Goal: Complete application form: Complete application form

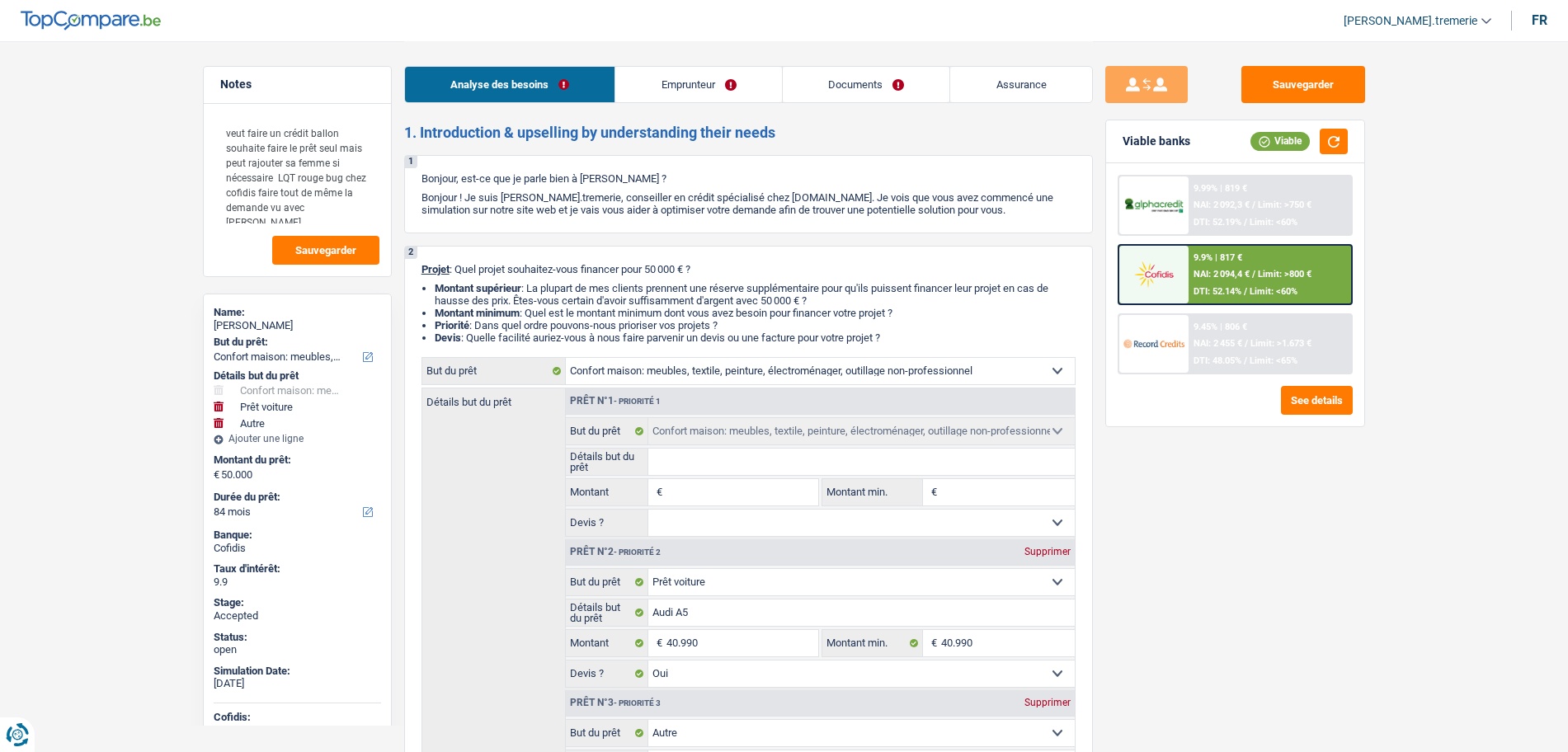
select select "household"
select select "car"
select select "other"
select select "84"
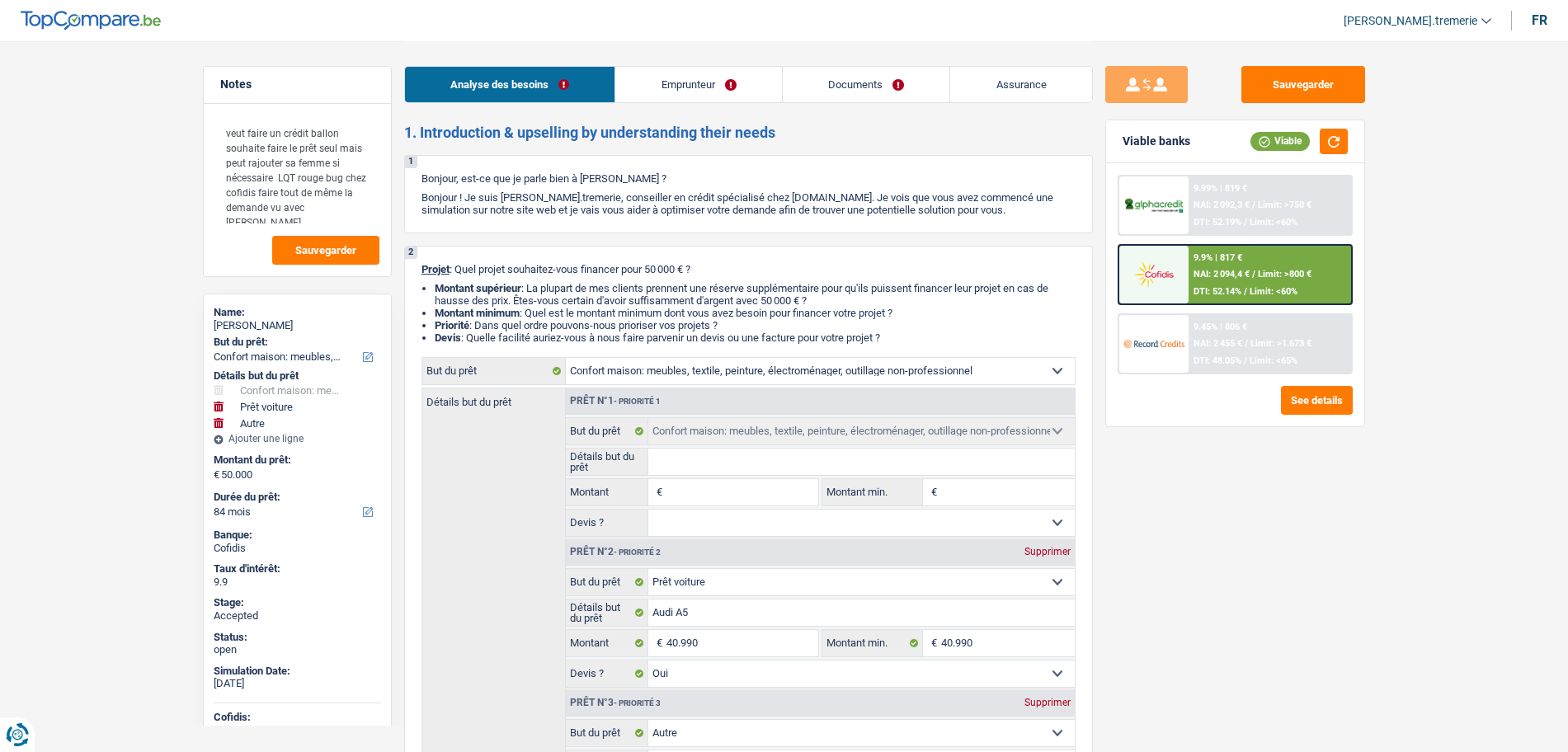
select select "household"
select select "car"
select select "yes"
select select "other"
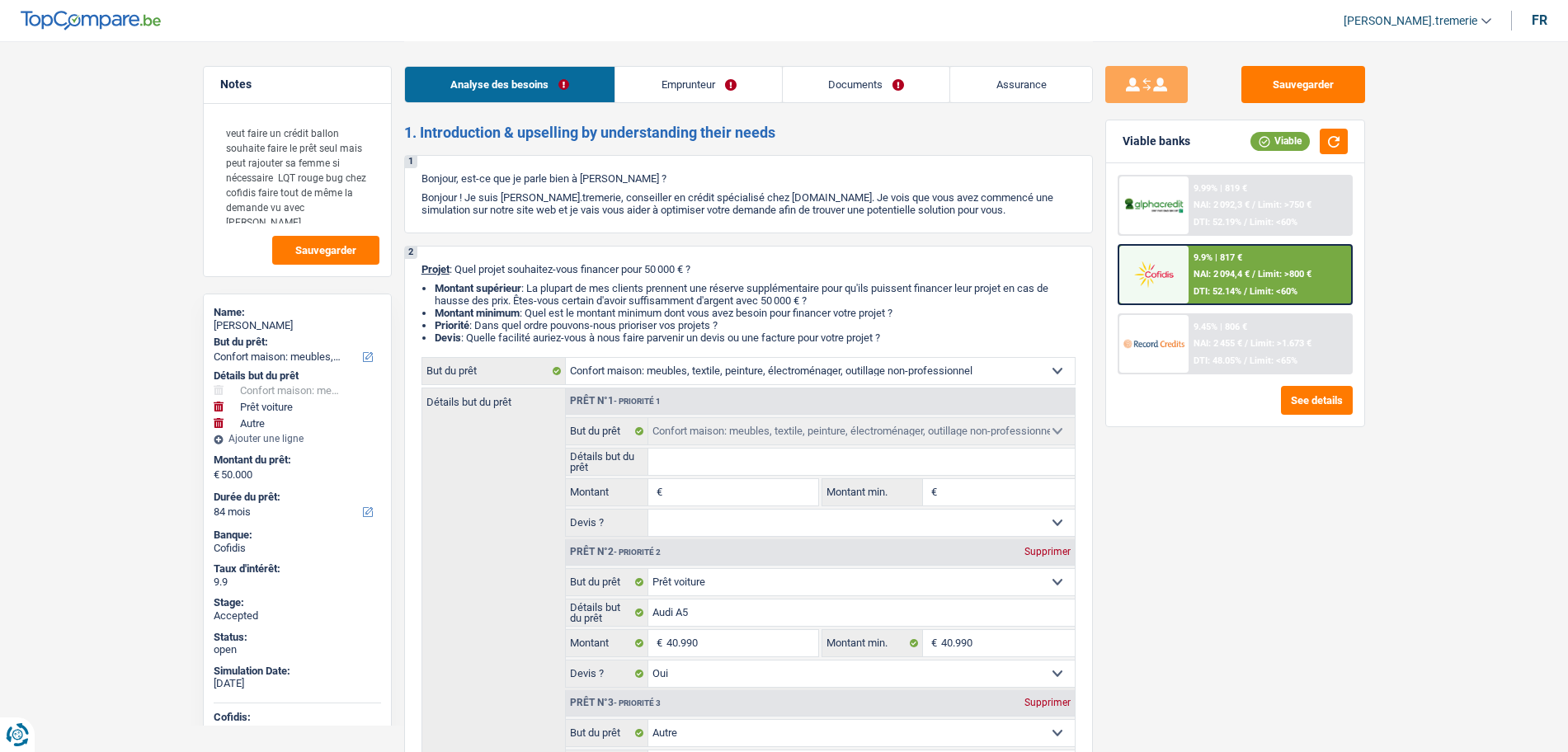
select select "84"
select select "privateEmployee"
select select "netSalary"
select select "familyAllowances"
select select "mealVouchers"
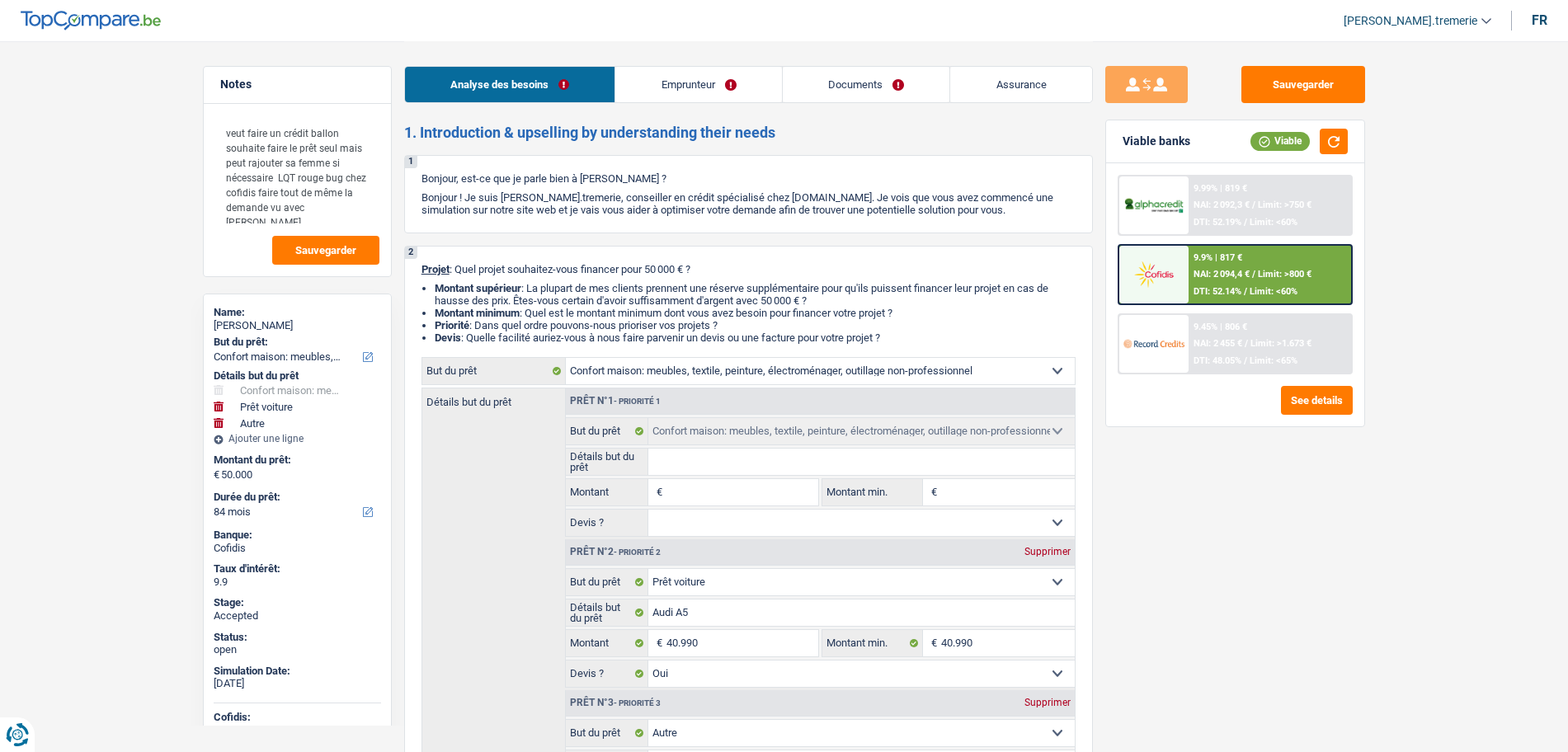
select select "rents"
select select "cardOrCredit"
select select "household"
select select "car"
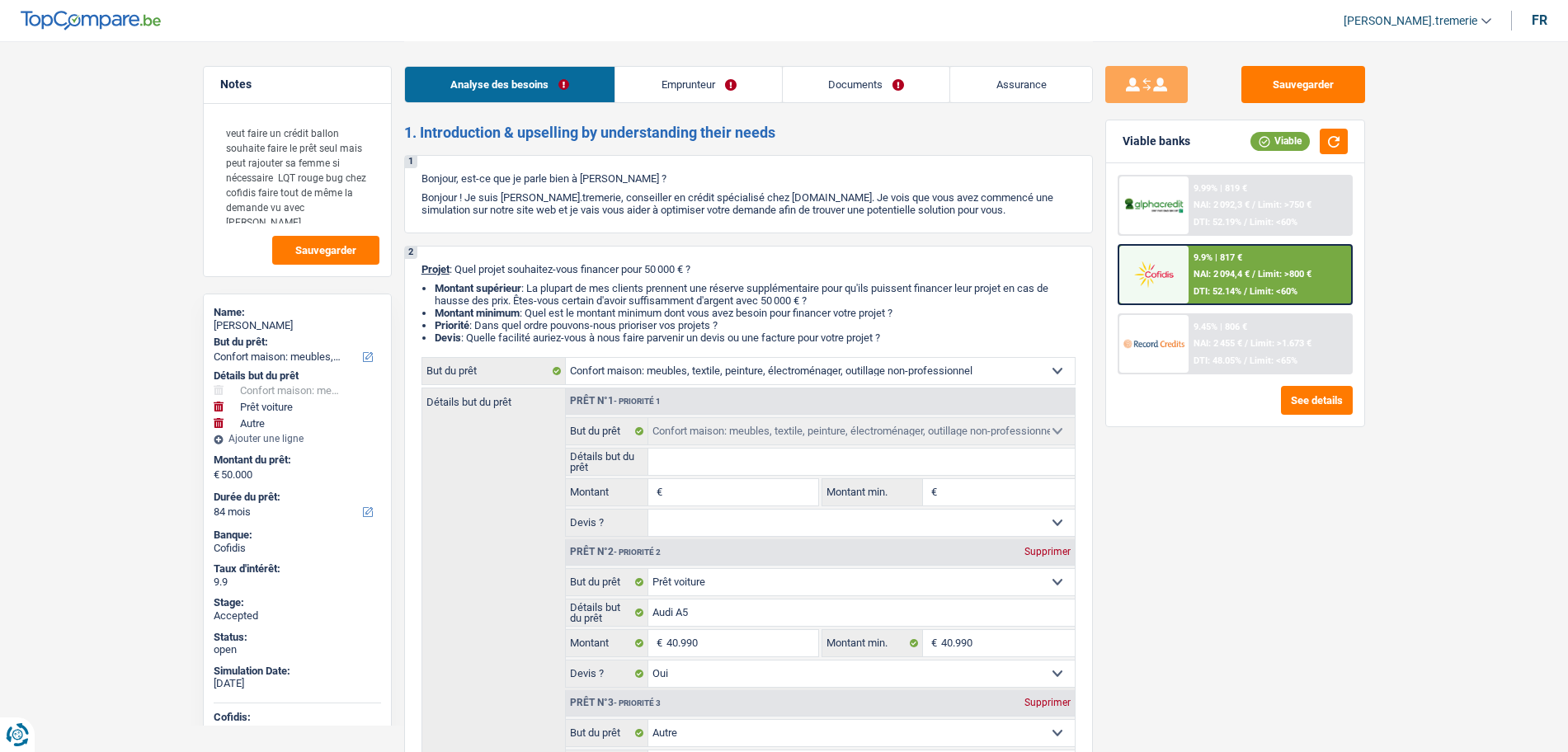
select select "yes"
select select "other"
select select "84"
click at [734, 76] on link "Emprunteur" at bounding box center [698, 84] width 166 height 36
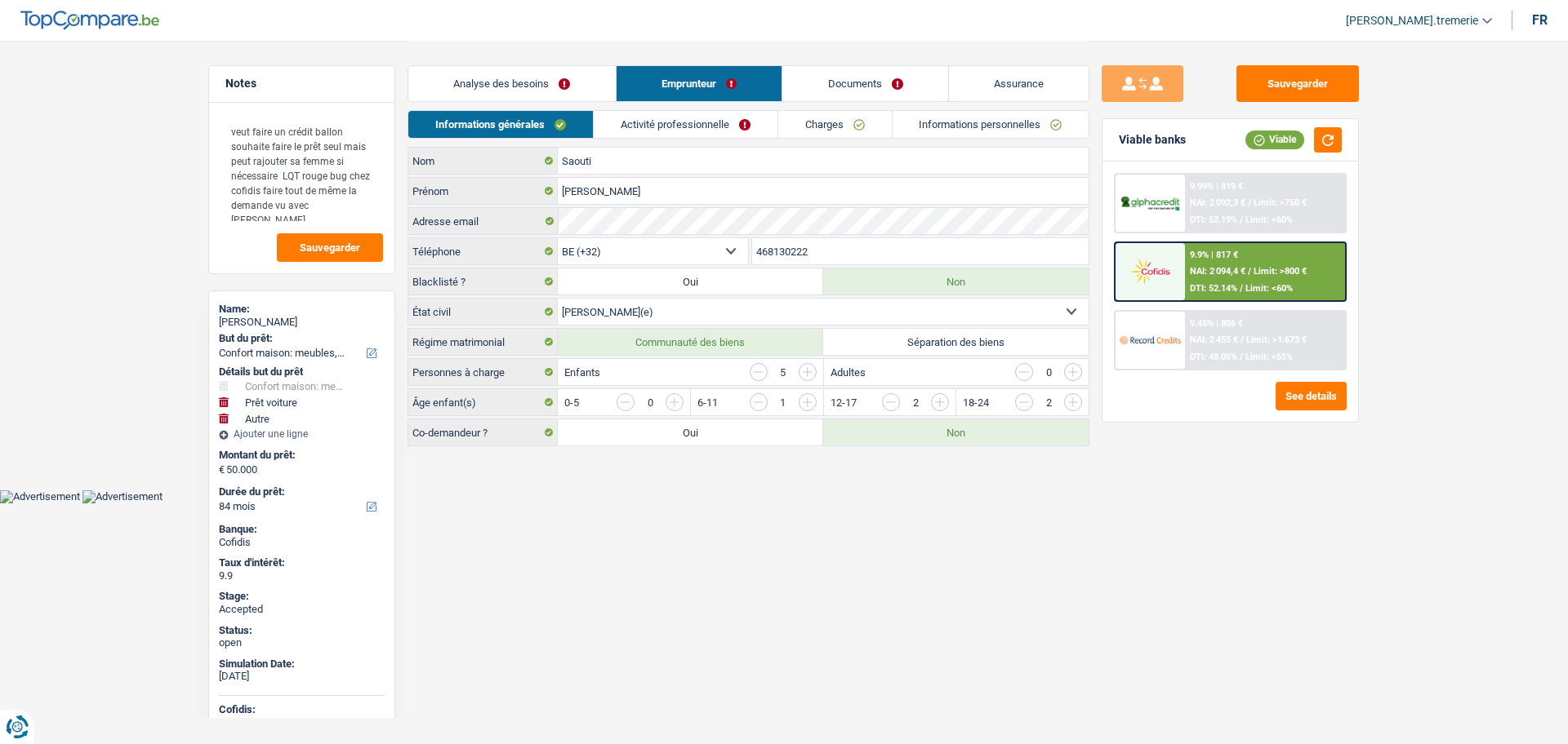
click at [901, 84] on link "Documents" at bounding box center [865, 84] width 165 height 35
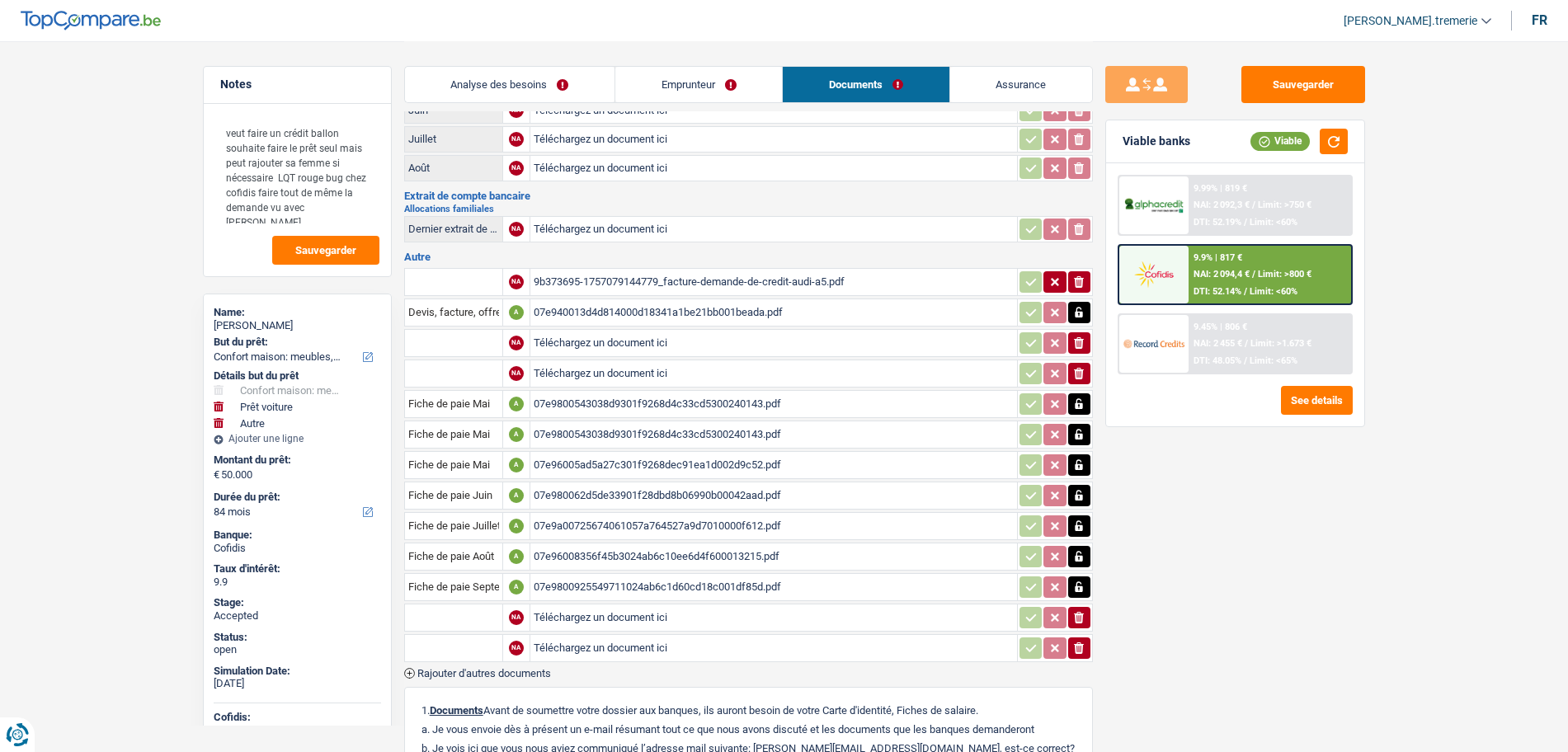
scroll to position [156, 0]
click at [600, 579] on div "07e9800925549711024ab6c1d60cd18c001df85d.pdf" at bounding box center [774, 585] width 480 height 24
click at [633, 555] on div "07e96008356f45b3024ab6c10ee6d4f600013215.pdf" at bounding box center [774, 554] width 480 height 24
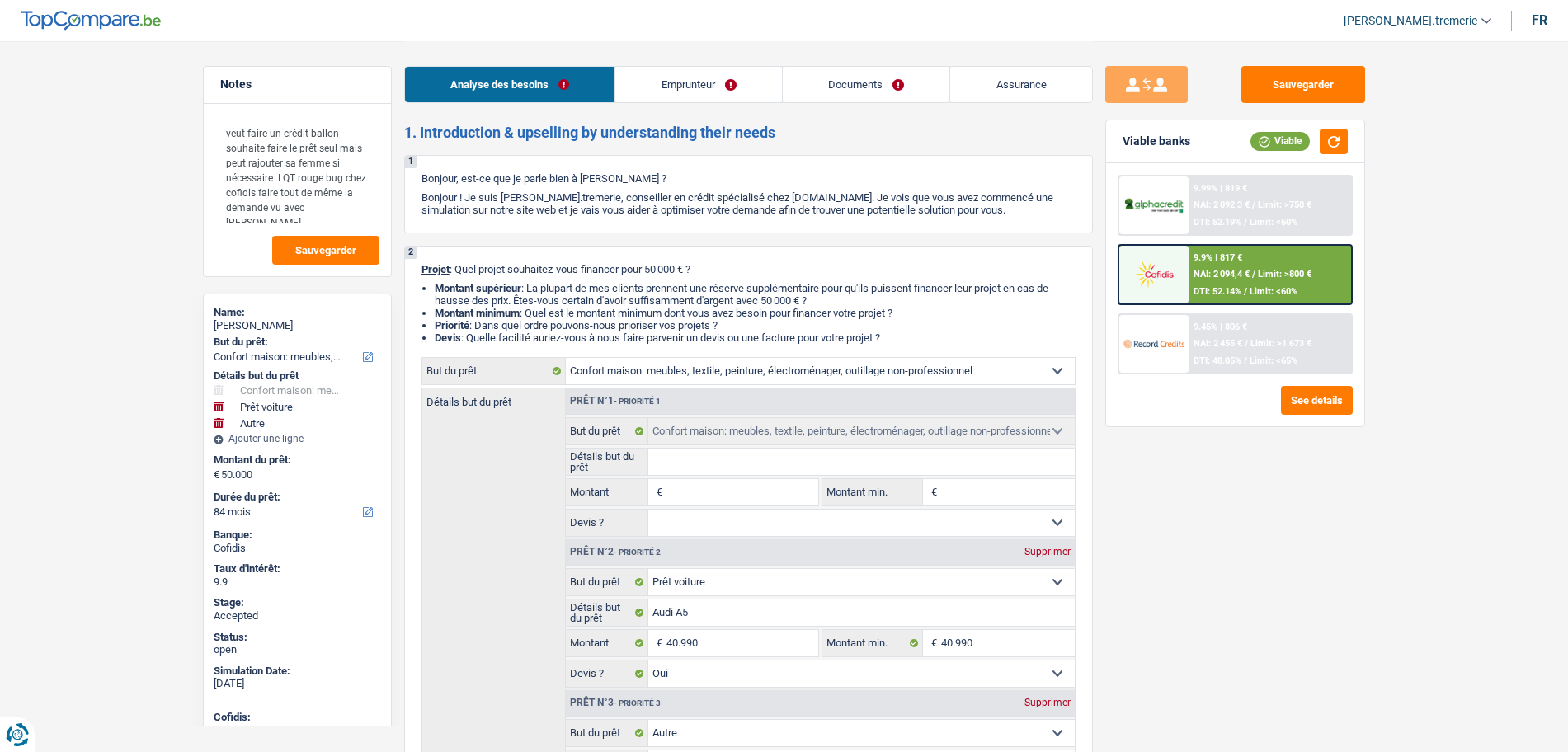
select select "household"
select select "car"
select select "other"
select select "84"
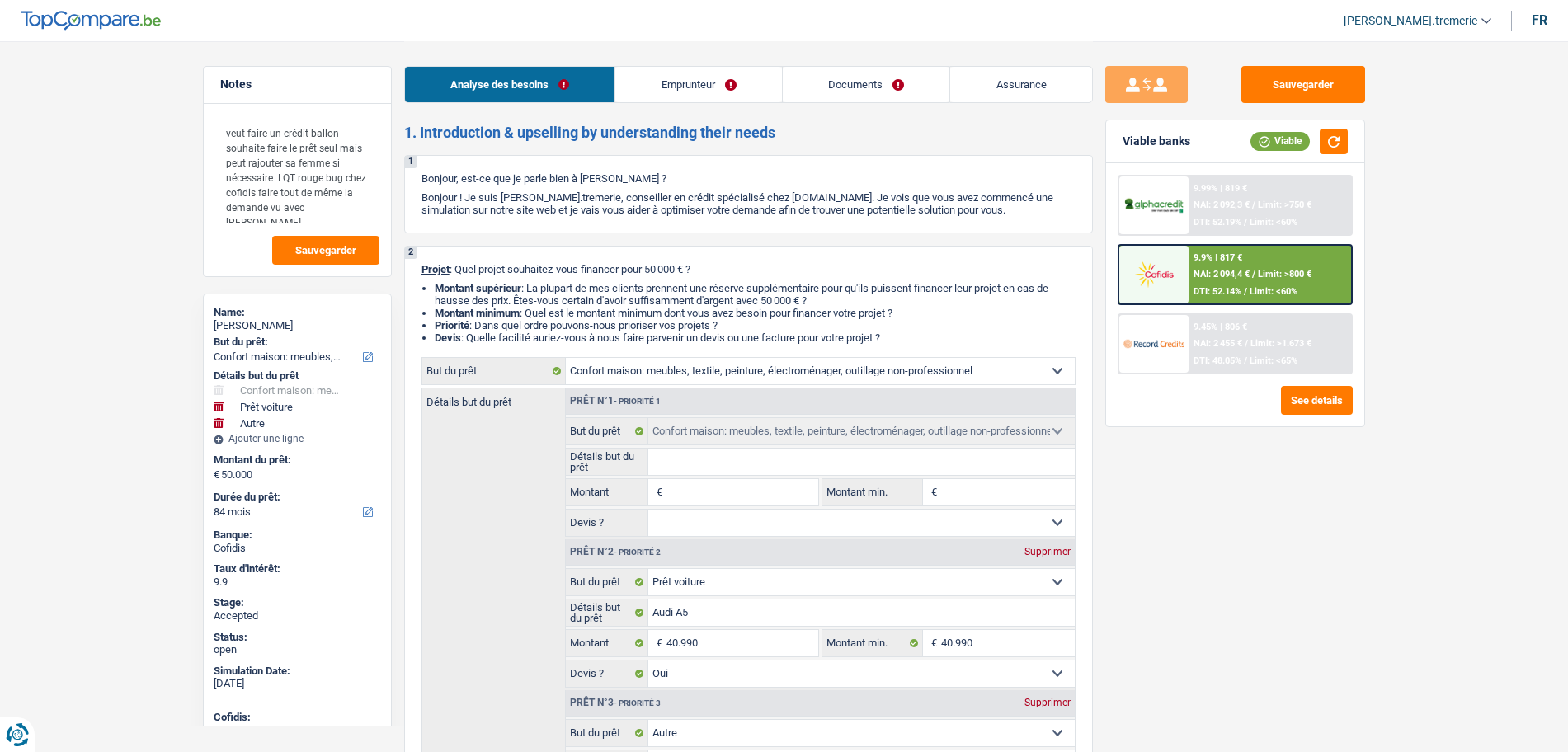
select select "household"
select select "car"
select select "yes"
select select "other"
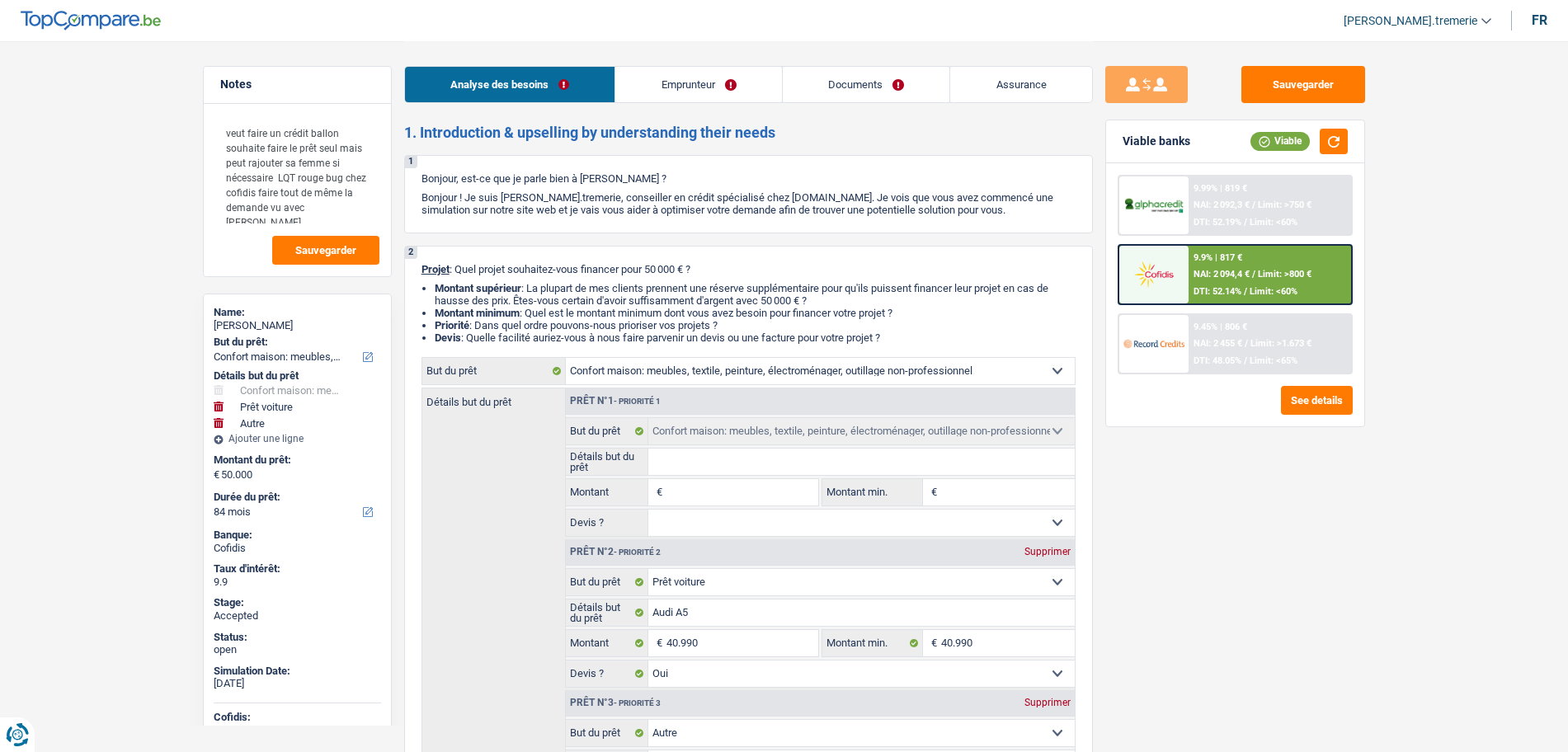
select select "84"
select select "privateEmployee"
select select "netSalary"
select select "familyAllowances"
select select "mealVouchers"
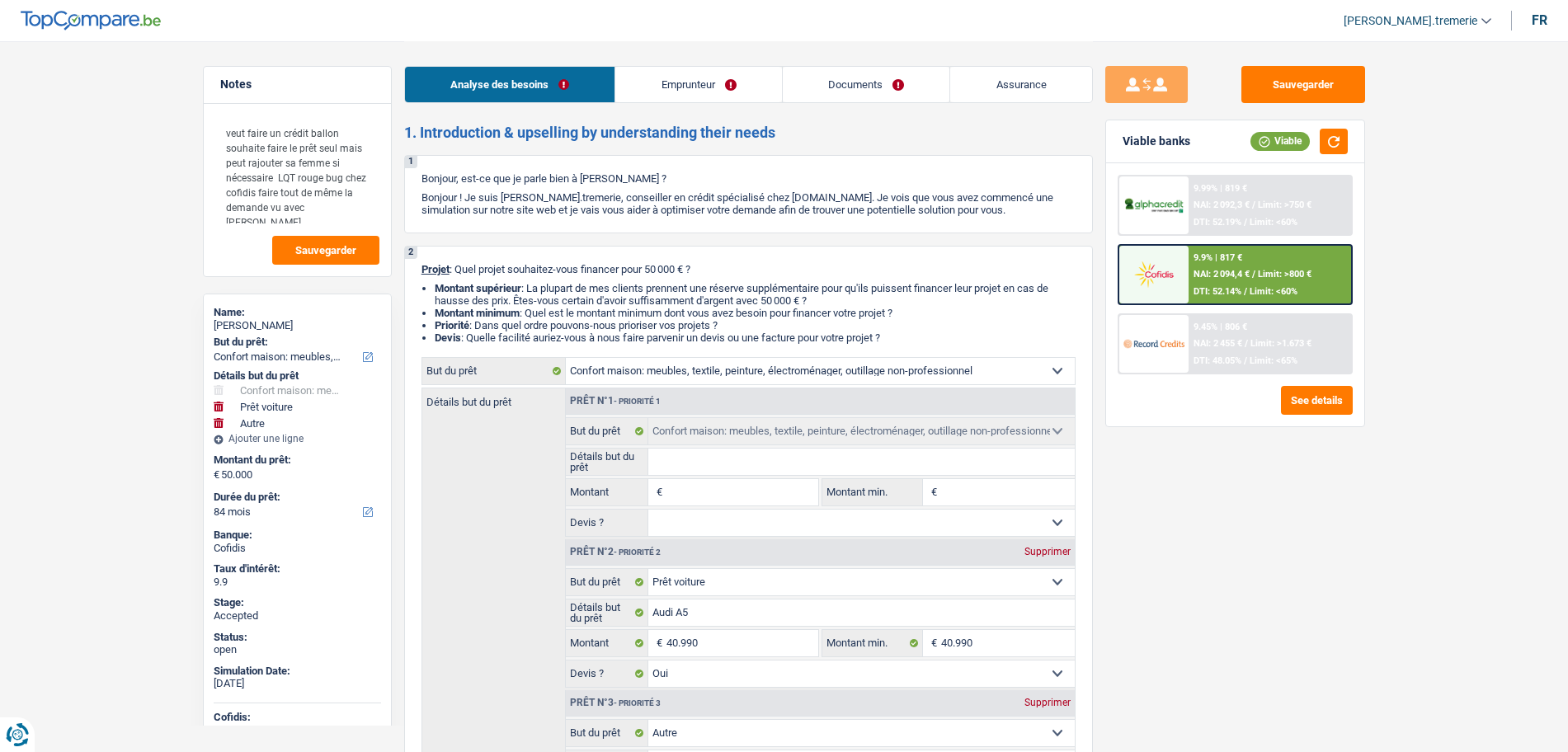
select select "rents"
select select "cardOrCredit"
select select "household"
select select "car"
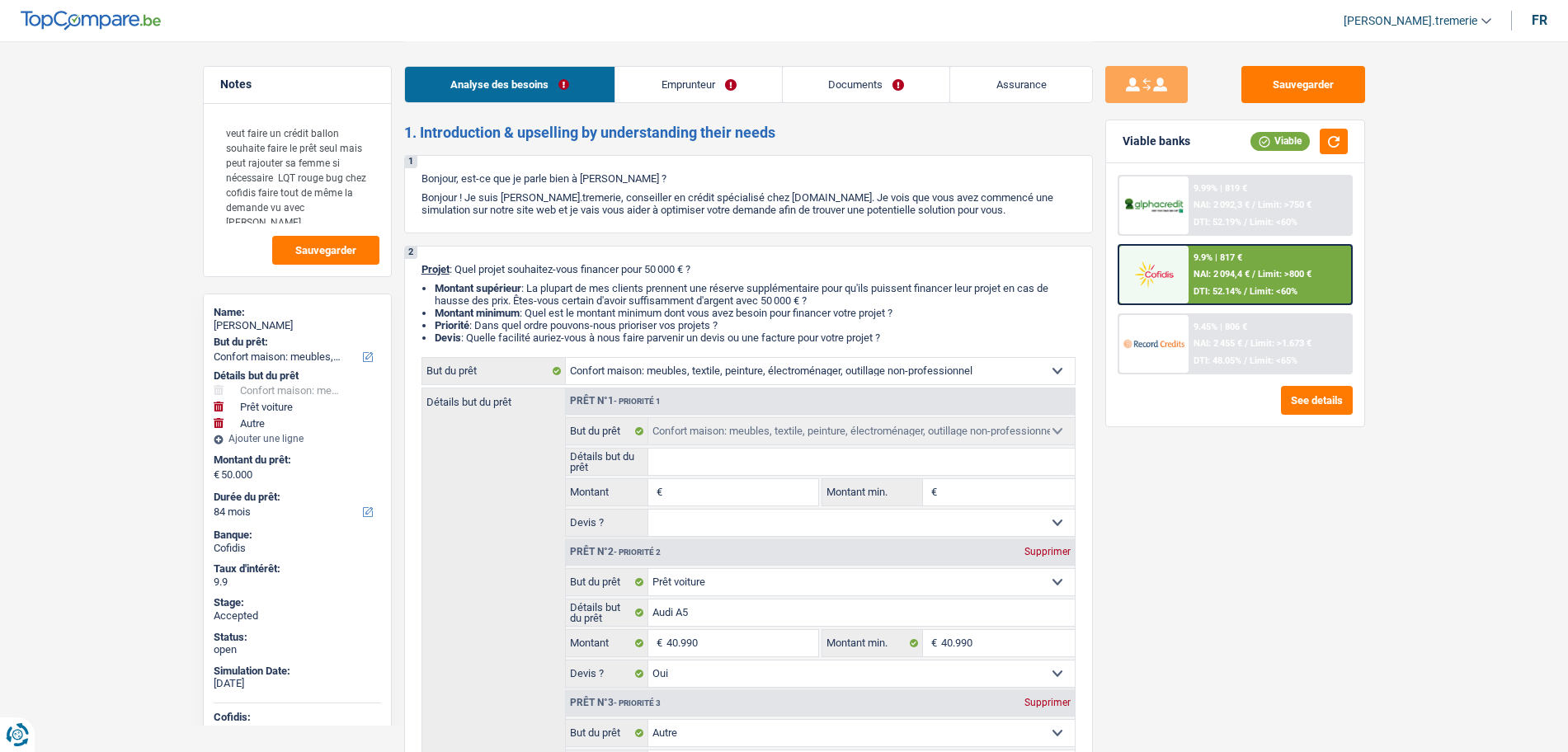
select select "yes"
select select "other"
select select "84"
select select "privateEmployee"
select select "netSalary"
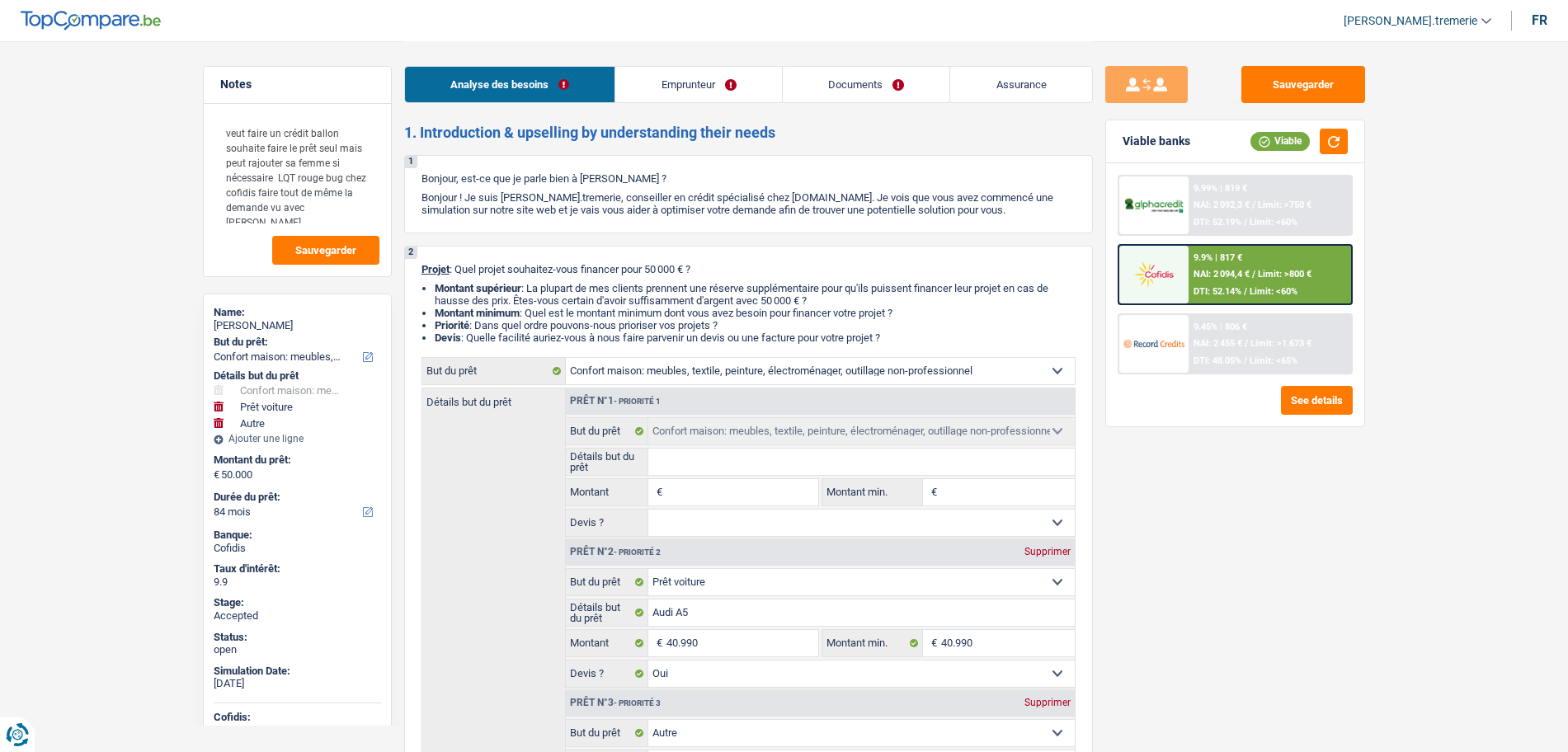
select select "familyAllowances"
select select "mealVouchers"
drag, startPoint x: 0, startPoint y: 0, endPoint x: 687, endPoint y: 88, distance: 692.6
click at [687, 88] on link "Emprunteur" at bounding box center [698, 84] width 166 height 36
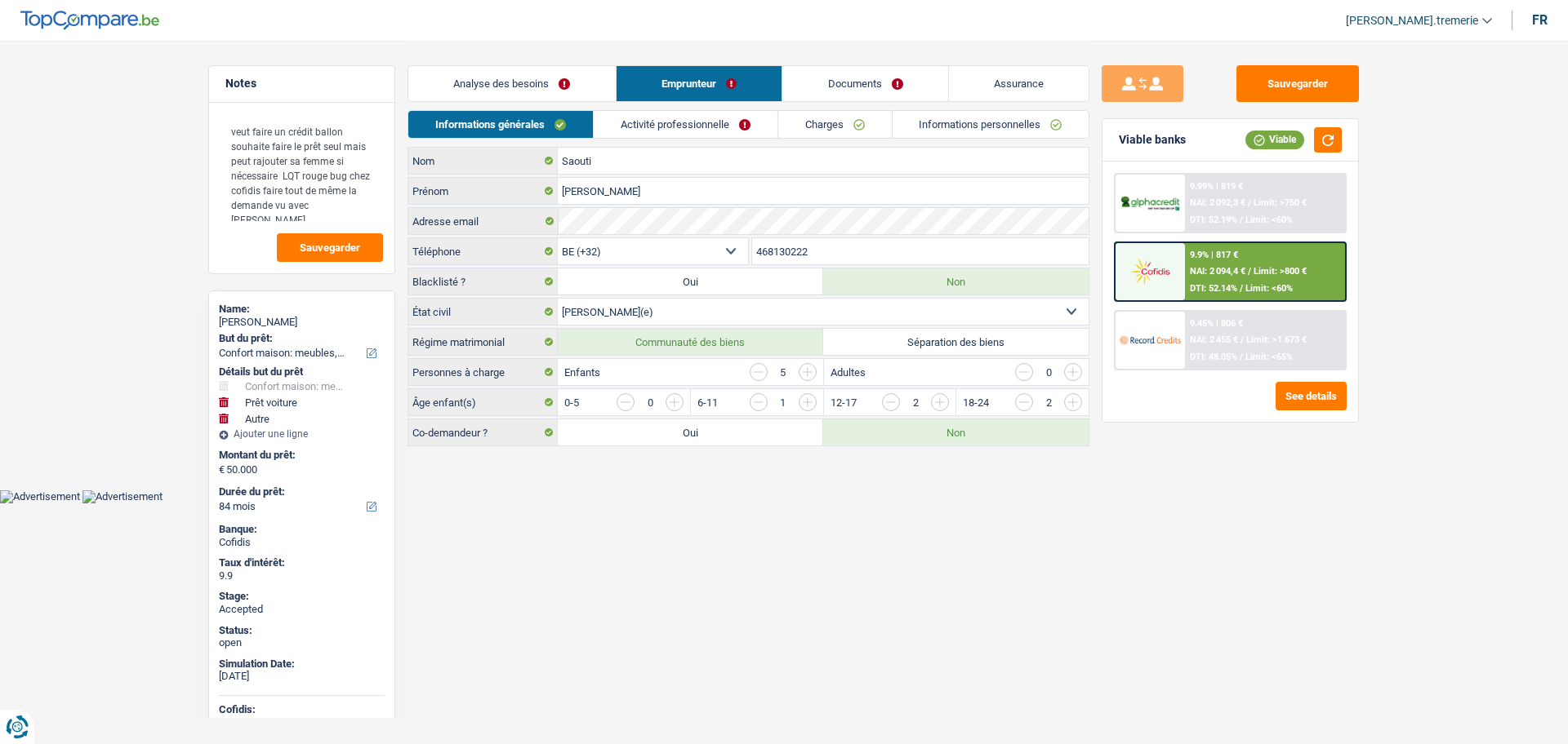
click at [711, 123] on link "Activité professionnelle" at bounding box center [685, 124] width 184 height 27
